Goal: Transaction & Acquisition: Purchase product/service

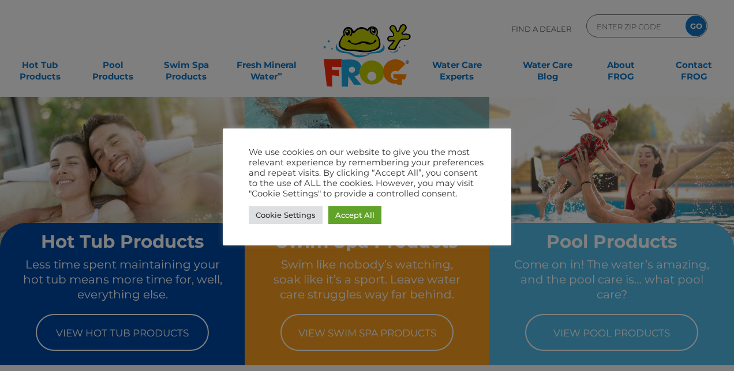
click at [333, 268] on div at bounding box center [367, 185] width 734 height 371
click at [332, 263] on div at bounding box center [367, 185] width 734 height 371
click at [299, 218] on link "Cookie Settings" at bounding box center [286, 215] width 74 height 18
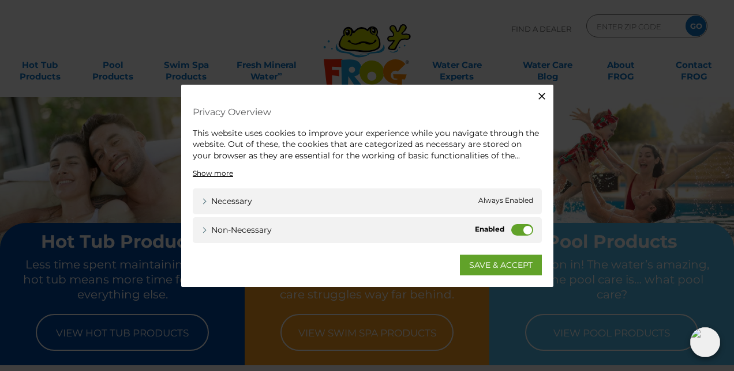
click at [548, 96] on button "Close" at bounding box center [541, 95] width 23 height 23
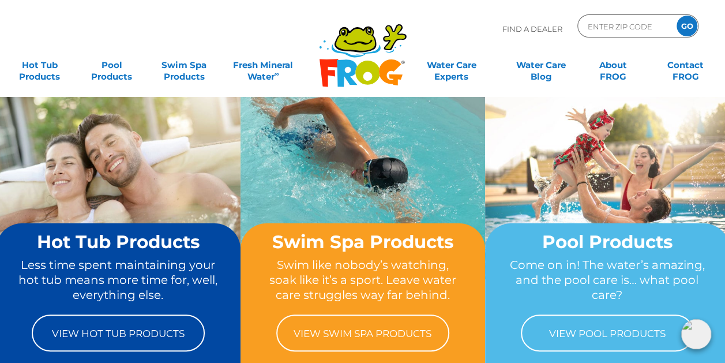
click at [78, 285] on p "Less time spent maintaining your hot tub means more time for, well, everything …" at bounding box center [118, 280] width 201 height 46
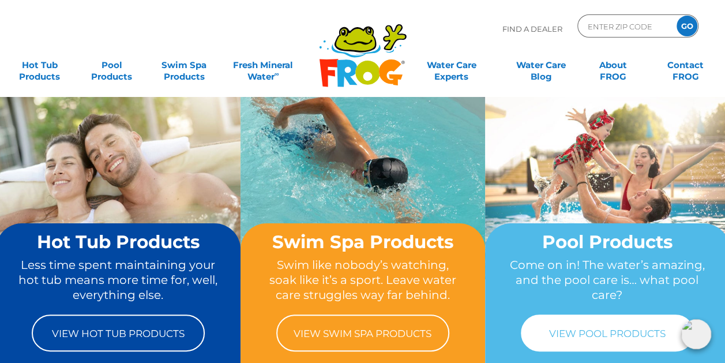
click at [616, 339] on link "View Pool Products" at bounding box center [607, 332] width 173 height 37
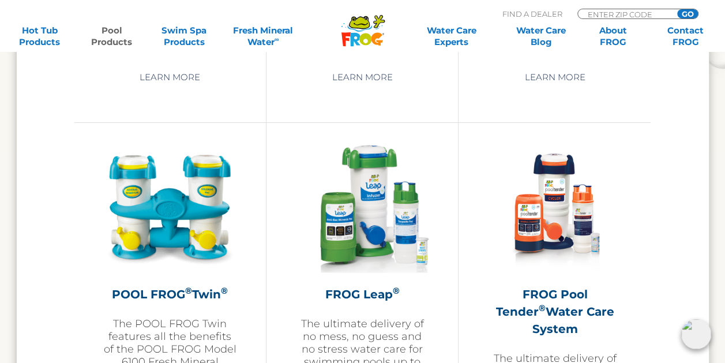
scroll to position [2004, 0]
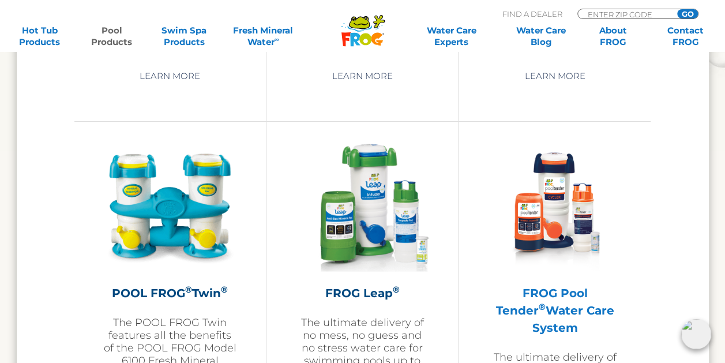
click at [616, 238] on img at bounding box center [555, 206] width 134 height 134
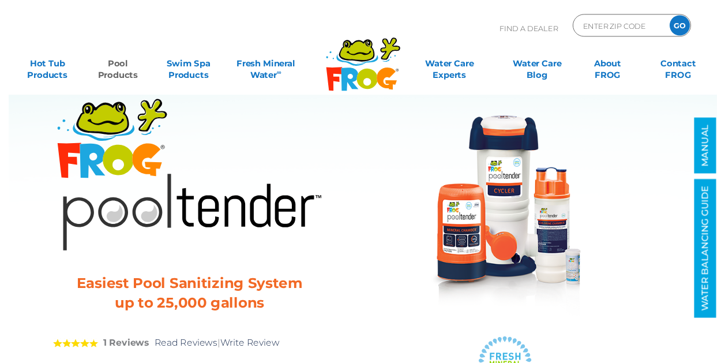
scroll to position [34, 0]
